Goal: Find specific page/section: Find specific page/section

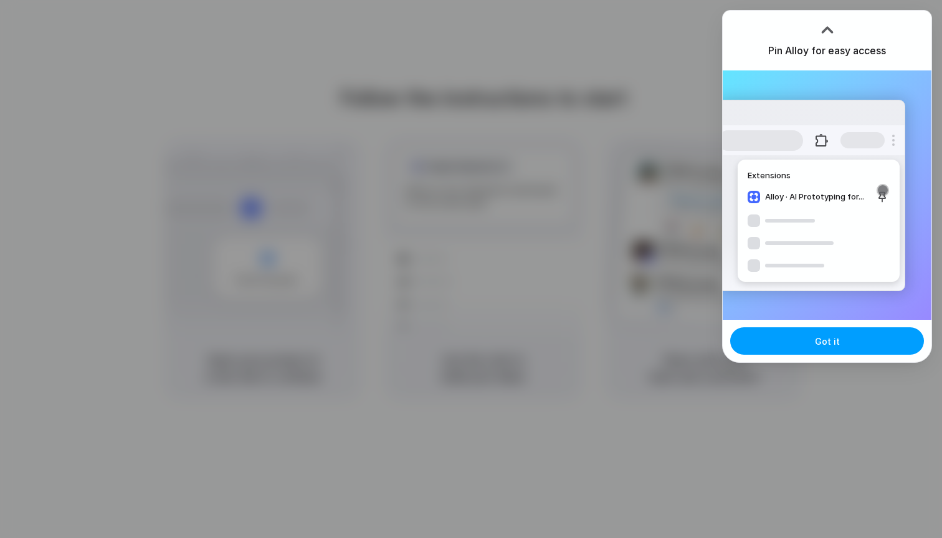
click at [817, 352] on button "Got it" at bounding box center [827, 340] width 194 height 27
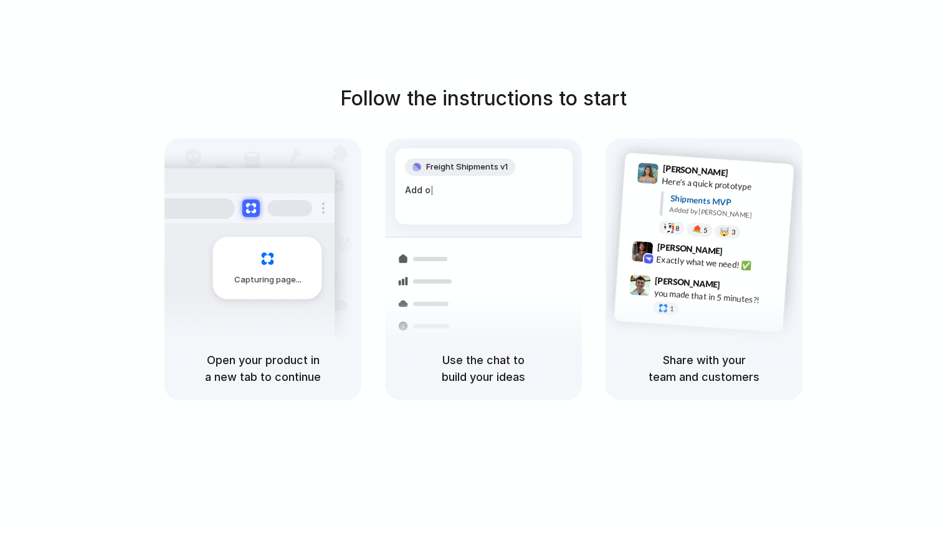
click at [497, 161] on span "Freight Shipments v1" at bounding box center [467, 167] width 82 height 12
